Goal: Transaction & Acquisition: Purchase product/service

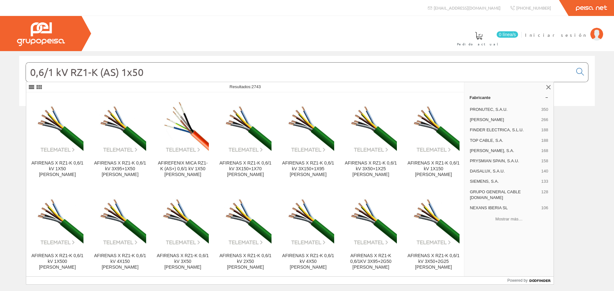
click at [131, 75] on input "0,6/1 kV RZ1-K (AS) 1x50" at bounding box center [299, 72] width 546 height 19
paste input "Cable fibra optica multimodo OM3 Exterior armado LSZH 12 fibras, holgada"
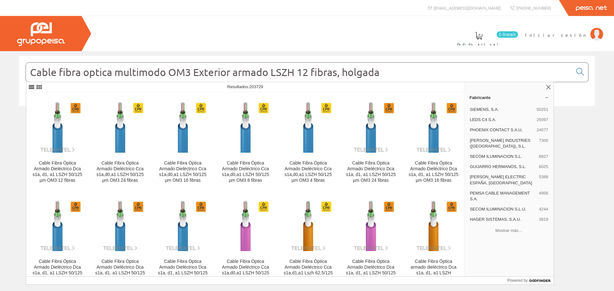
type input "Cable fibra optica multimodo OM3 Exterior armado LSZH 12 fibras, holgada"
click at [362, 73] on input "Cable fibra optica multimodo OM3 Exterior armado LSZH 12 fibras, holgada" at bounding box center [299, 72] width 546 height 19
click at [501, 225] on button "Mostrar más…" at bounding box center [509, 230] width 84 height 11
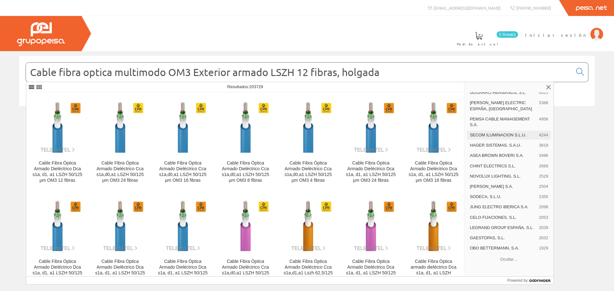
scroll to position [83, 0]
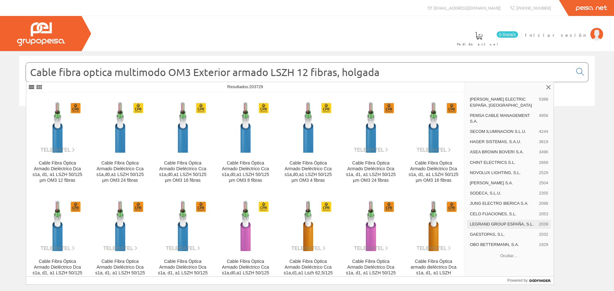
click at [503, 220] on div "LEGRAND GROUP ESPAÑA, S.L. 2039" at bounding box center [509, 224] width 84 height 9
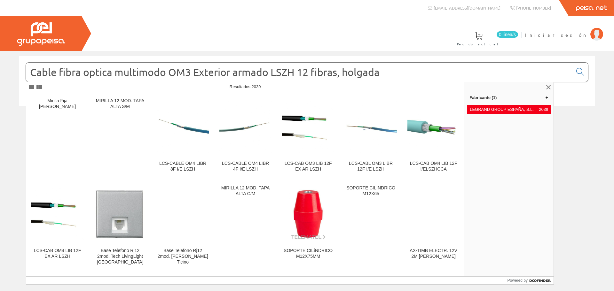
scroll to position [256, 0]
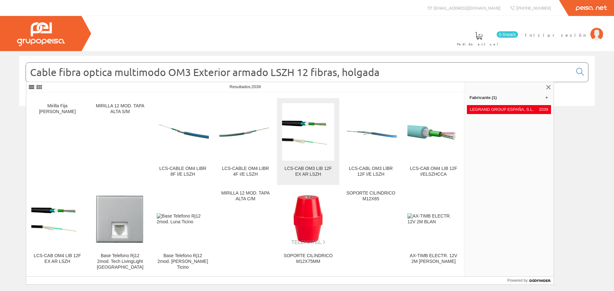
click at [310, 177] on div "LCS-CAB OM3 LIB 12F EX AR LSZH" at bounding box center [308, 172] width 52 height 12
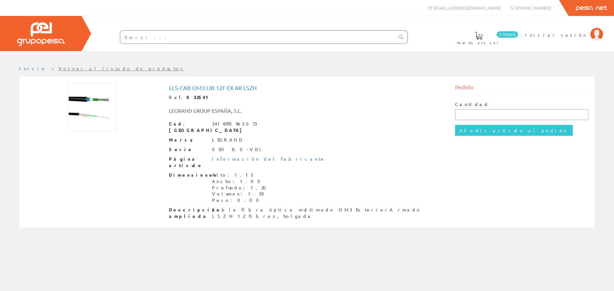
click at [501, 114] on input "text" at bounding box center [522, 114] width 134 height 11
type input "150"
click at [469, 130] on input "Añadir artículo al pedido" at bounding box center [514, 130] width 118 height 11
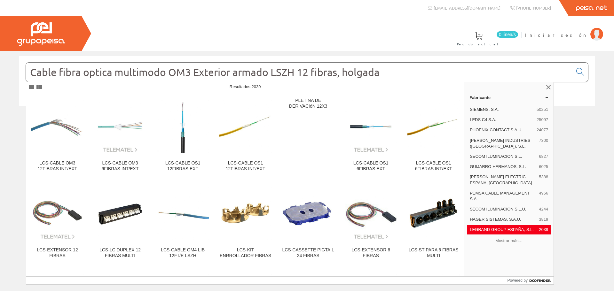
click at [206, 67] on input "Cable fibra optica multimodo OM3 Exterior armado LSZH 12 fibras, holgada" at bounding box center [299, 72] width 546 height 19
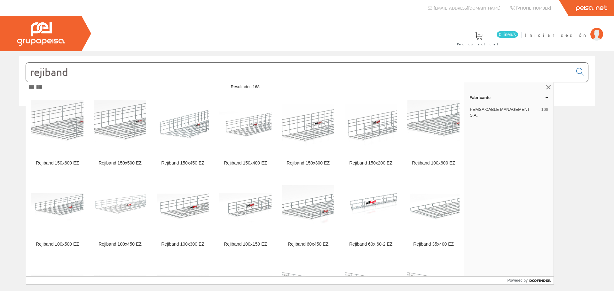
click at [102, 73] on input "rejiband" at bounding box center [299, 72] width 546 height 19
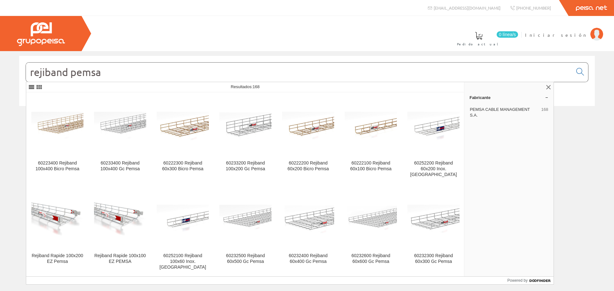
type input "rejiband pemsa"
